Goal: Ask a question: Seek information or help from site administrators or community

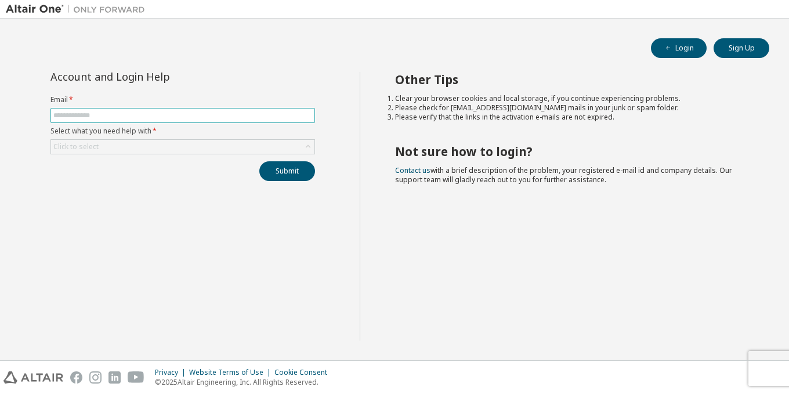
click at [109, 114] on input "text" at bounding box center [182, 115] width 259 height 9
type input "**********"
click at [124, 143] on div "Click to select" at bounding box center [182, 147] width 263 height 14
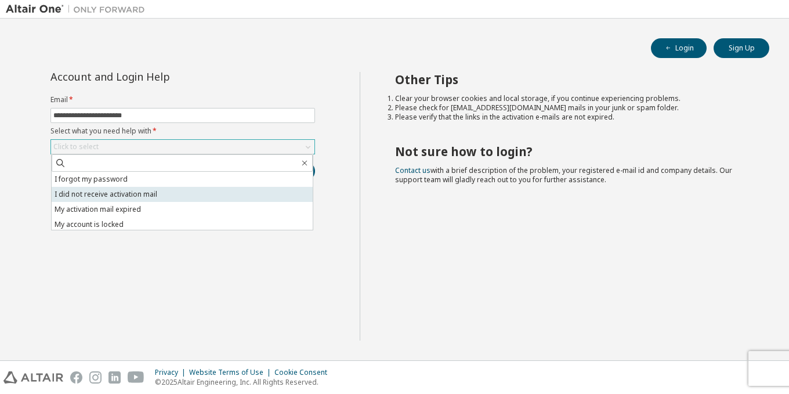
click at [175, 198] on li "I did not receive activation mail" at bounding box center [182, 194] width 261 height 15
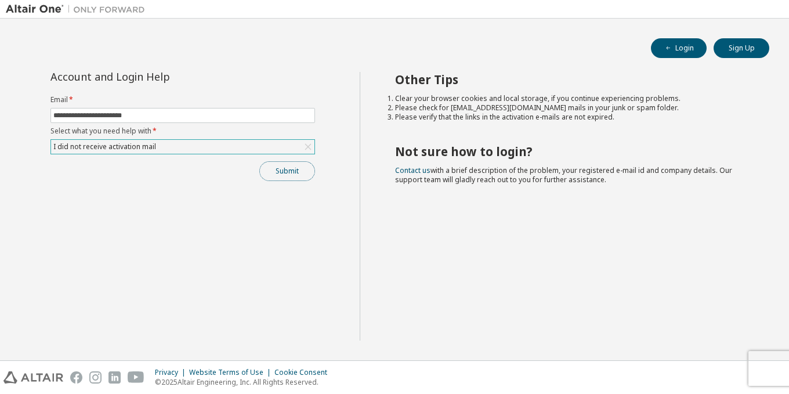
click at [291, 178] on button "Submit" at bounding box center [287, 171] width 56 height 20
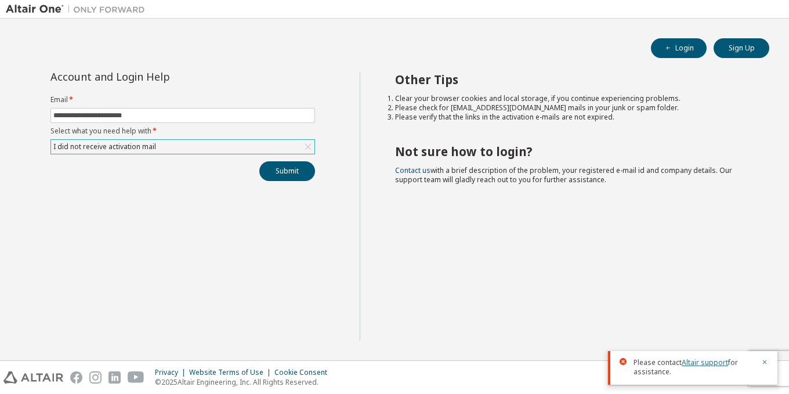
click at [707, 365] on link "Altair support" at bounding box center [705, 362] width 46 height 10
click at [527, 268] on div "Other Tips Clear your browser cookies and local storage, if you continue experi…" at bounding box center [572, 206] width 424 height 269
